Goal: Information Seeking & Learning: Understand process/instructions

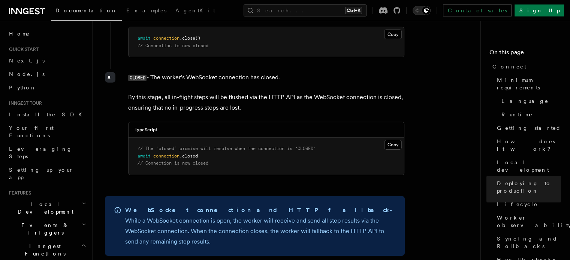
scroll to position [2355, 0]
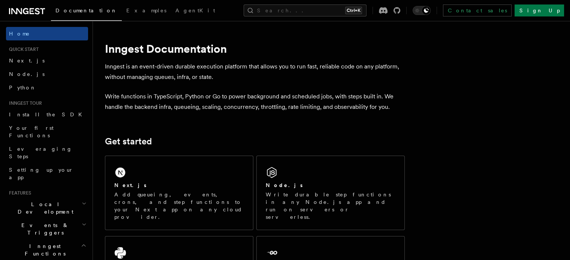
click at [210, 187] on div "Next.js" at bounding box center [179, 186] width 130 height 8
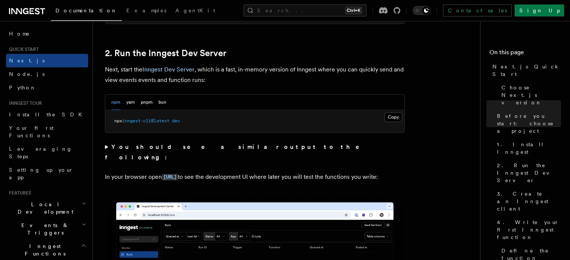
scroll to position [509, 0]
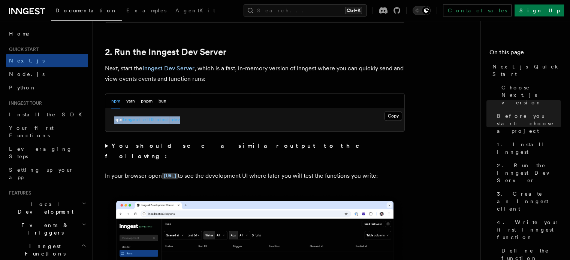
drag, startPoint x: 187, startPoint y: 119, endPoint x: 114, endPoint y: 117, distance: 73.1
click at [114, 117] on pre "npx inngest-cli@latest dev" at bounding box center [254, 120] width 299 height 22
click at [394, 118] on button "Copy Copied" at bounding box center [393, 116] width 18 height 10
